Goal: Check status: Check status

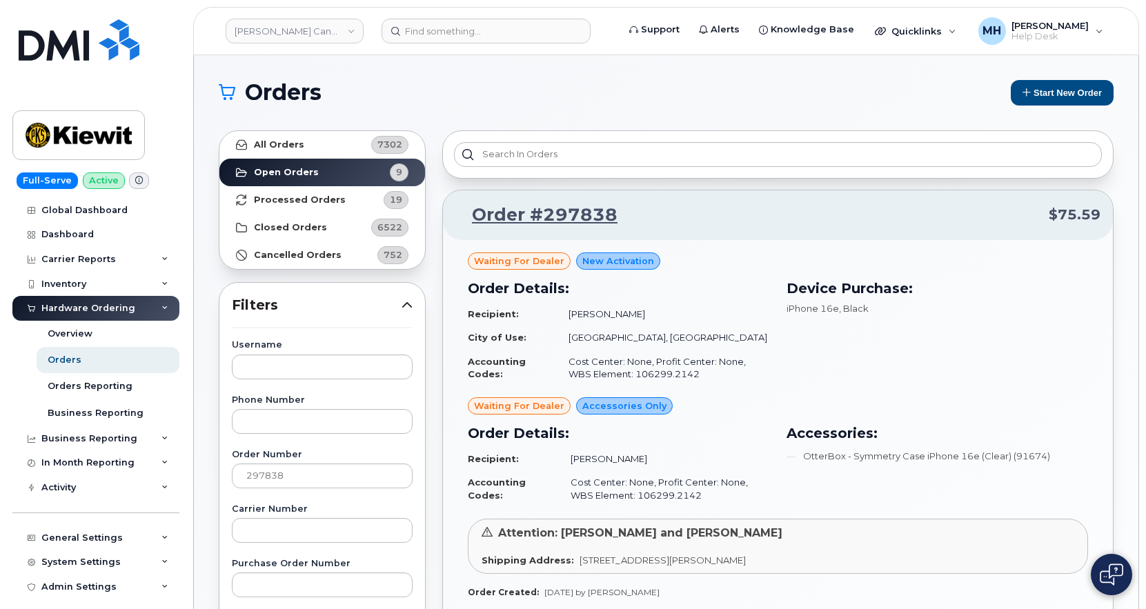
scroll to position [207, 0]
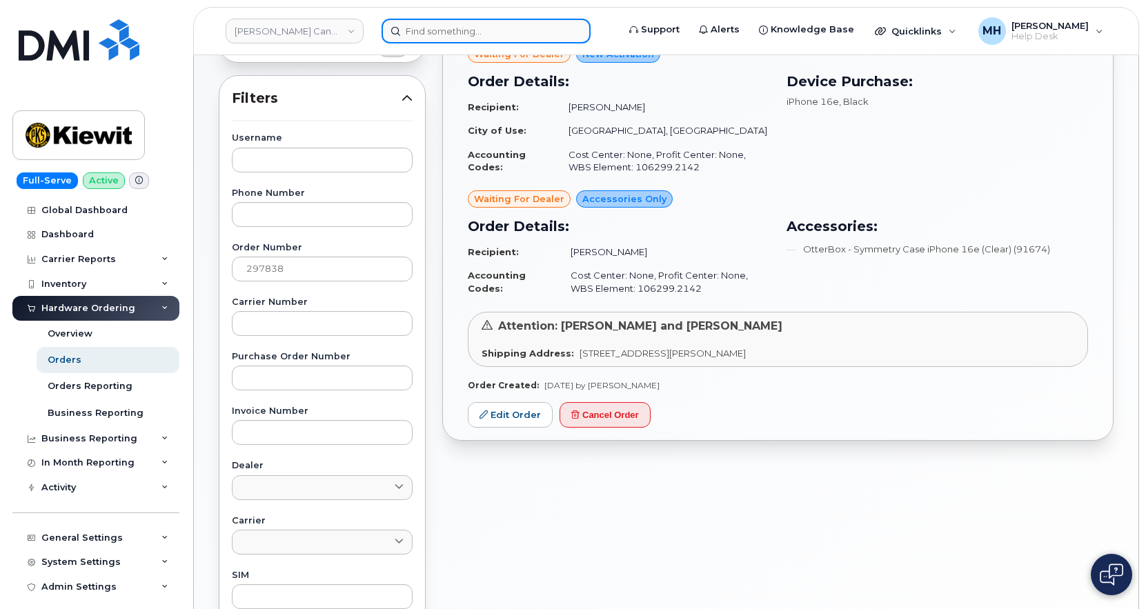
click at [453, 27] on input at bounding box center [486, 31] width 209 height 25
paste input "296958"
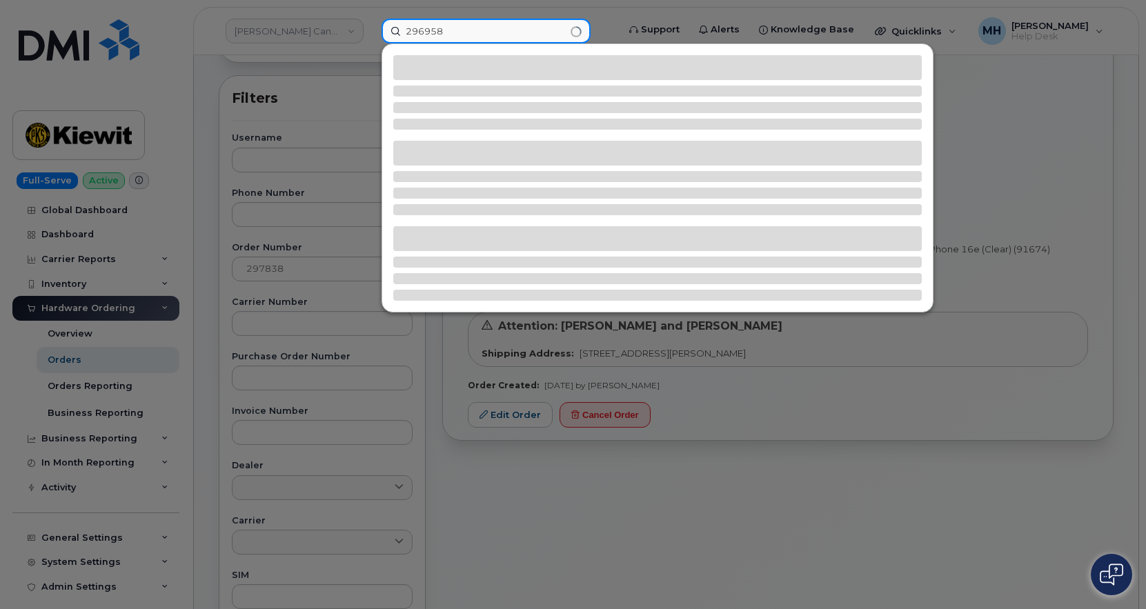
type input "296958"
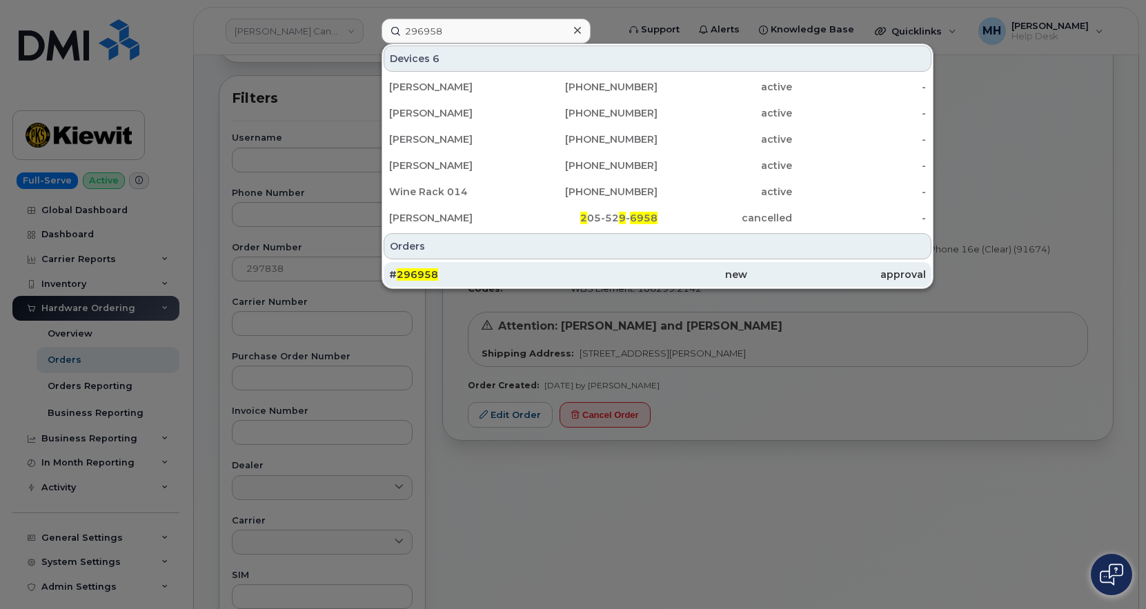
click at [747, 264] on div "new" at bounding box center [836, 274] width 179 height 25
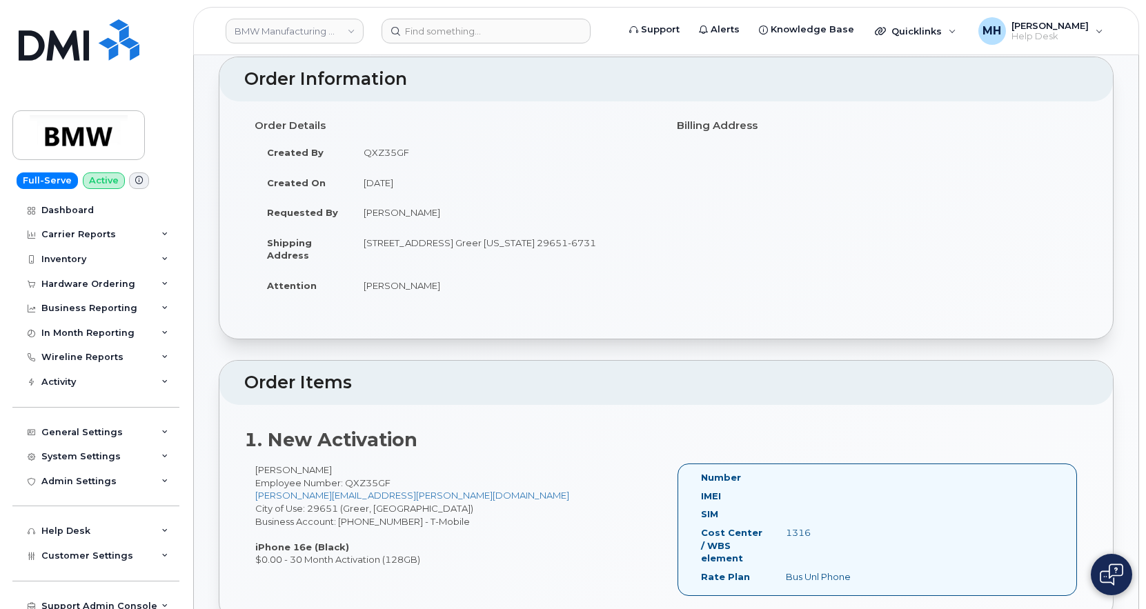
scroll to position [69, 0]
click at [108, 287] on div "Hardware Ordering" at bounding box center [88, 284] width 94 height 11
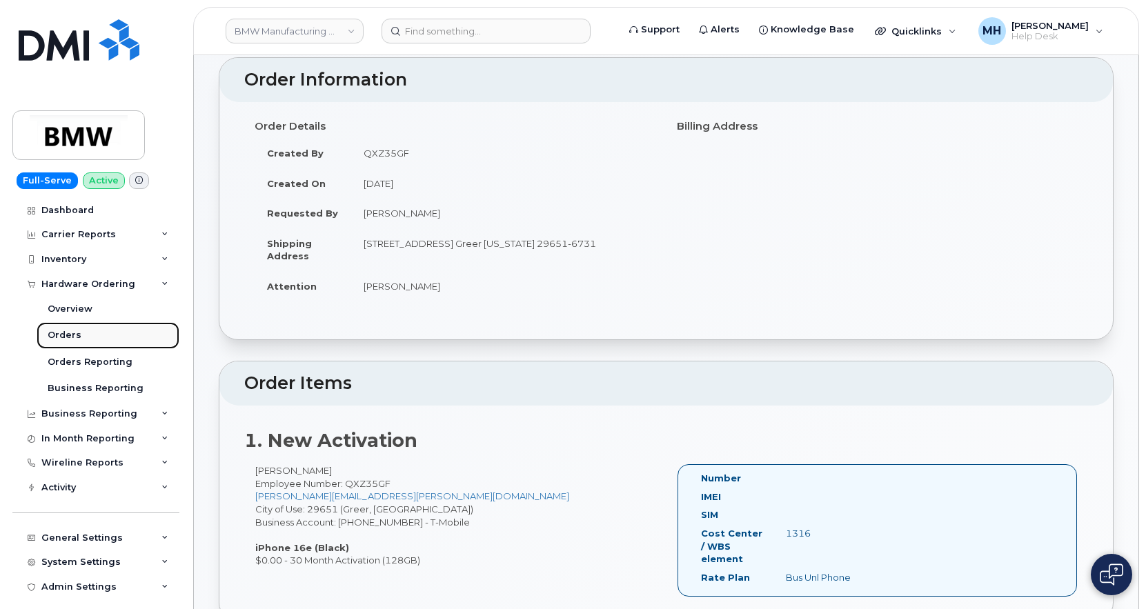
click at [109, 326] on link "Orders" at bounding box center [108, 335] width 143 height 26
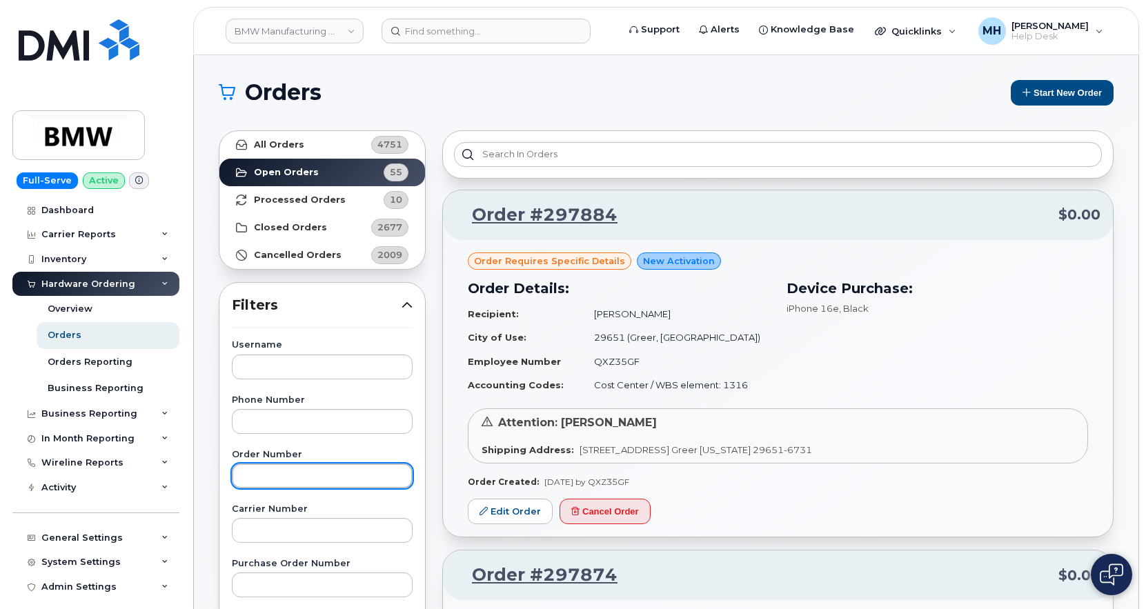
click at [329, 470] on input "text" at bounding box center [322, 476] width 181 height 25
type input "v"
paste input "296958"
click at [354, 485] on input "296958" at bounding box center [322, 476] width 181 height 25
type input "296958"
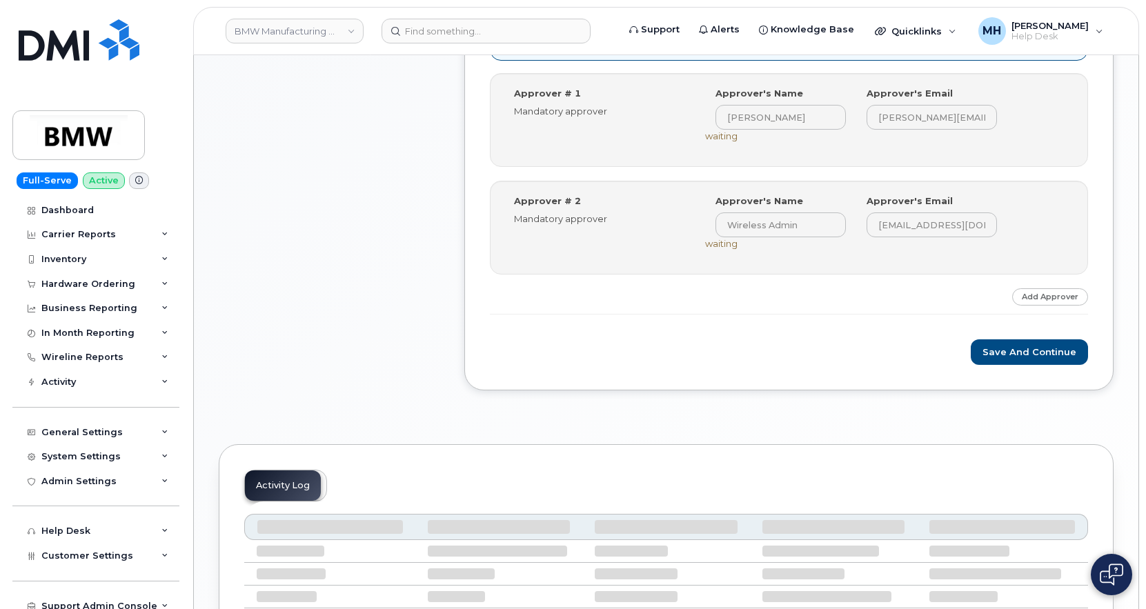
scroll to position [690, 0]
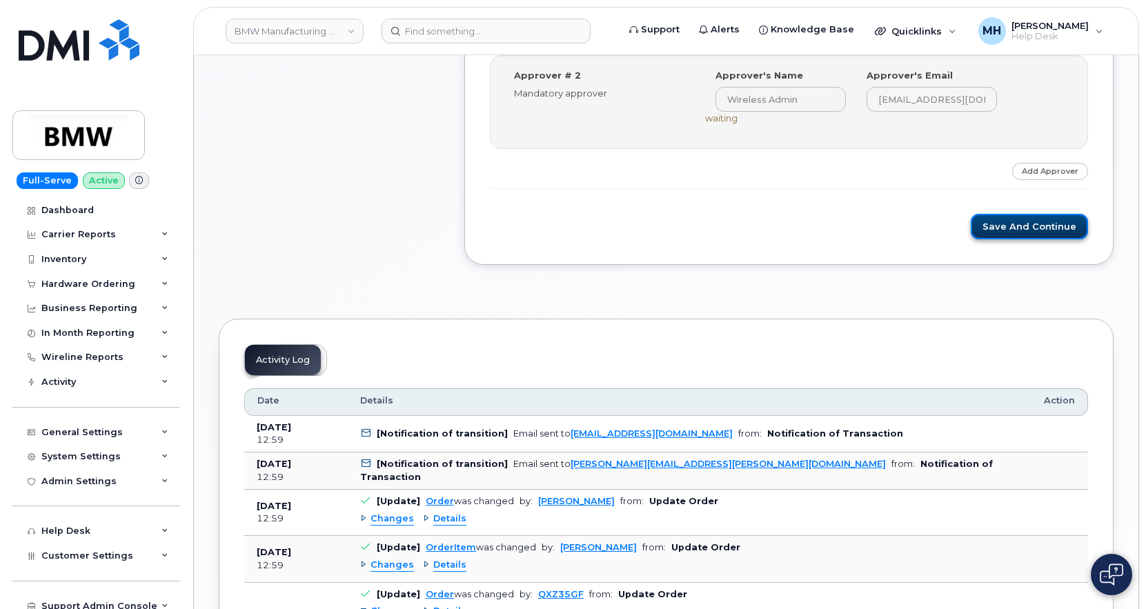
click at [1035, 228] on button "Save and Continue" at bounding box center [1029, 227] width 117 height 26
